Goal: Transaction & Acquisition: Subscribe to service/newsletter

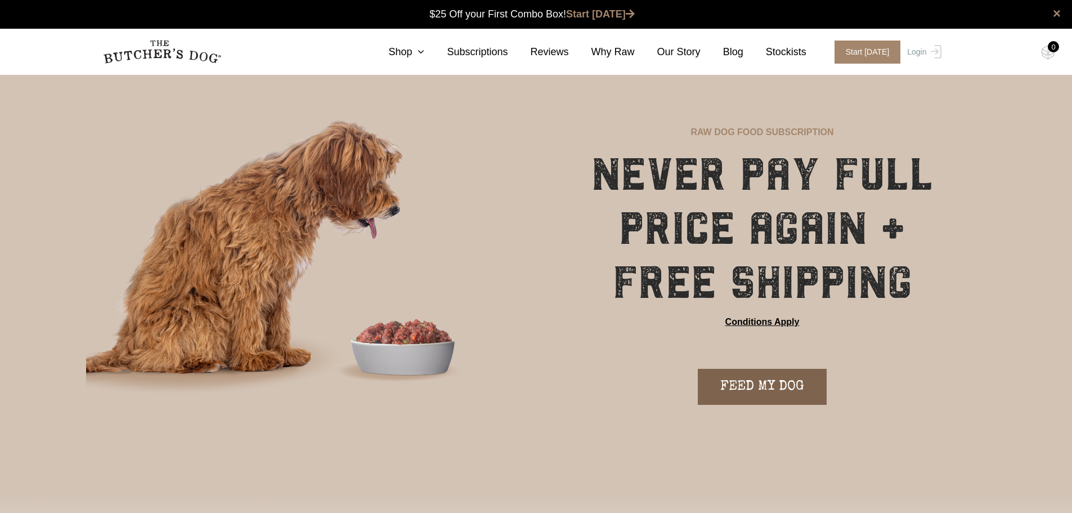
click at [774, 385] on link "FEED MY DOG" at bounding box center [762, 387] width 129 height 36
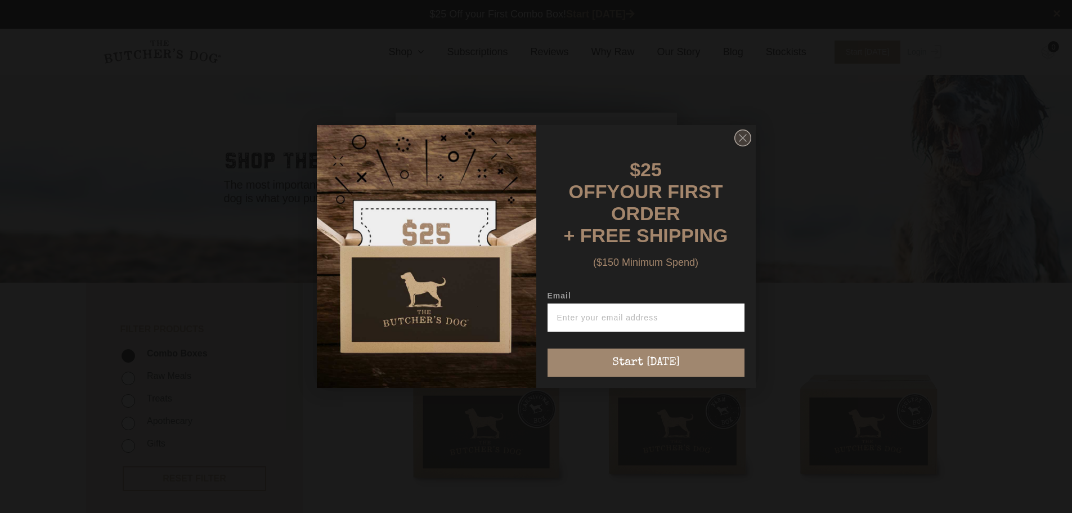
click at [741, 141] on circle "Close dialog" at bounding box center [743, 138] width 16 height 16
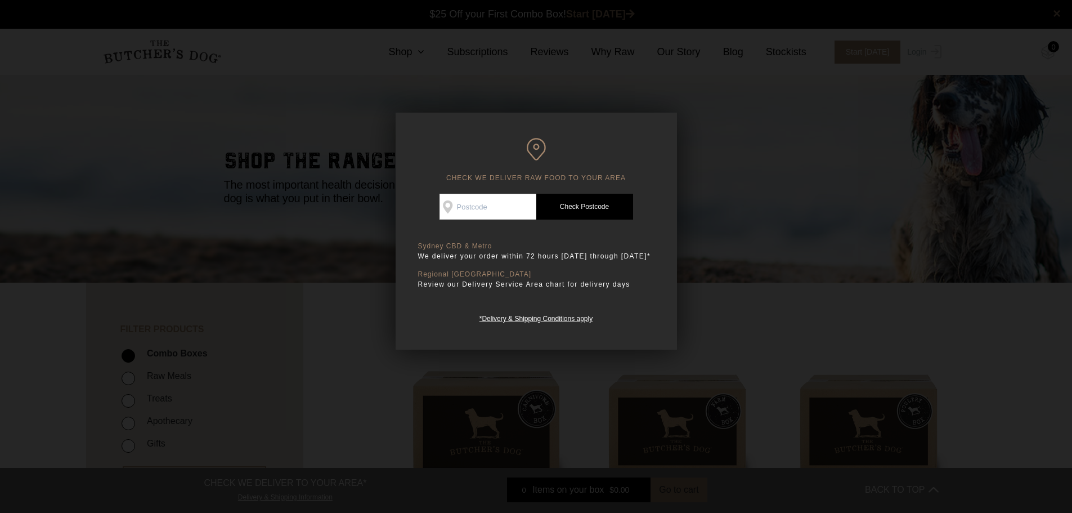
drag, startPoint x: 471, startPoint y: 204, endPoint x: 721, endPoint y: 185, distance: 250.7
click at [472, 204] on input "Check Availability At" at bounding box center [488, 207] width 97 height 26
type input "2750"
click at [577, 200] on link "Check Postcode" at bounding box center [585, 207] width 97 height 26
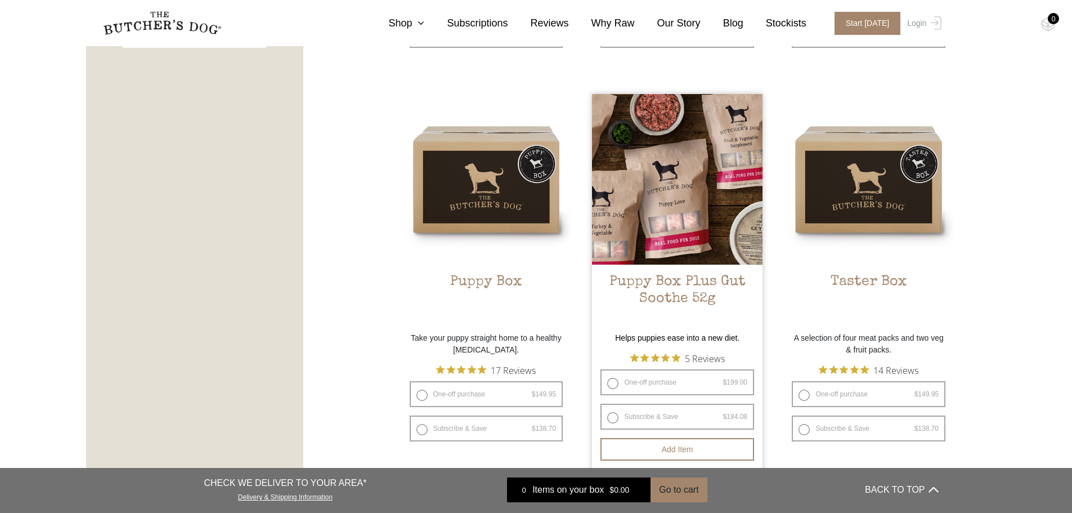
scroll to position [676, 0]
